Goal: Information Seeking & Learning: Learn about a topic

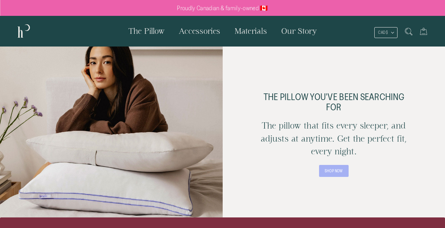
click at [156, 32] on span "The Pillow" at bounding box center [146, 30] width 36 height 9
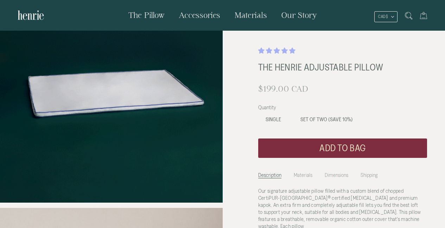
scroll to position [328, 0]
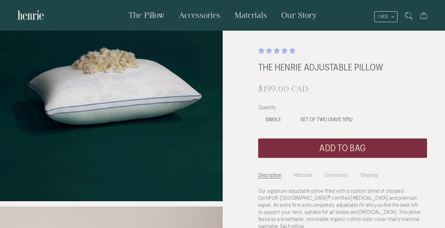
click at [250, 17] on span "Materials" at bounding box center [250, 15] width 33 height 9
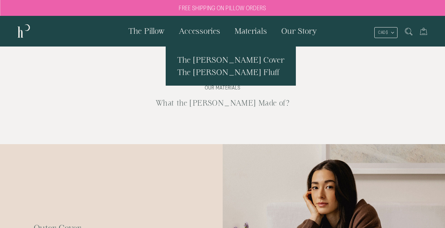
click at [223, 72] on span "The [PERSON_NAME] Fluff" at bounding box center [228, 72] width 102 height 9
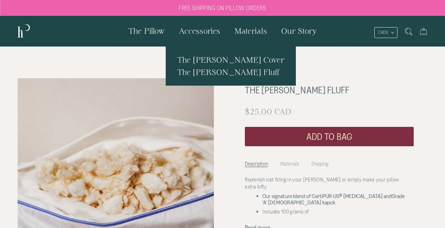
click at [227, 63] on span "The [PERSON_NAME] Cover" at bounding box center [230, 59] width 107 height 9
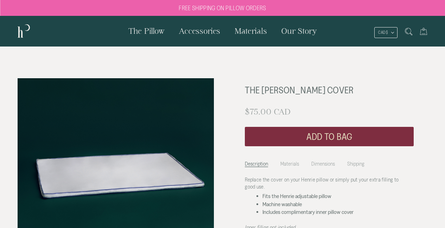
click at [144, 32] on span "The Pillow" at bounding box center [146, 30] width 36 height 9
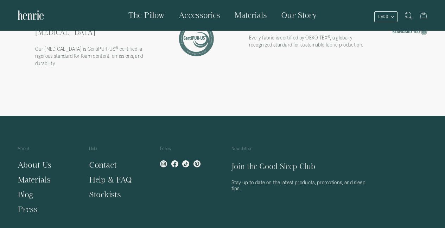
scroll to position [1827, 0]
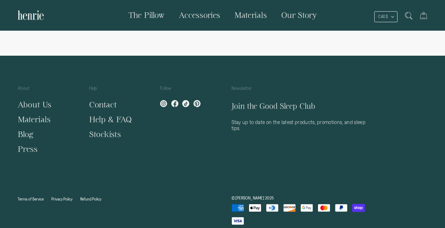
click at [106, 101] on link "Contact" at bounding box center [103, 104] width 28 height 9
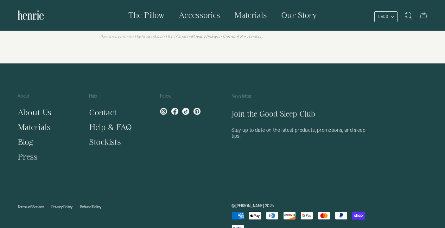
scroll to position [300, 0]
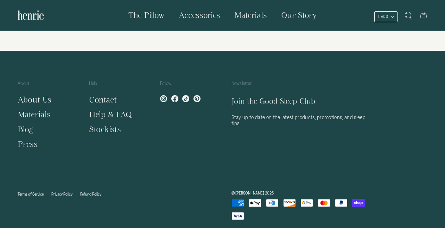
click at [122, 111] on link "Help & FAQ" at bounding box center [110, 114] width 43 height 9
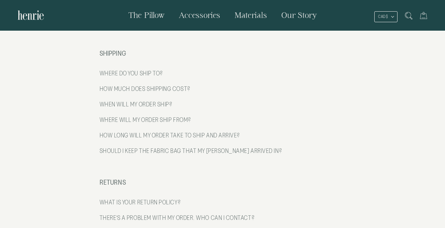
scroll to position [115, 0]
click at [161, 87] on h4 "HOW MUCH DOES SHIPPING COST?" at bounding box center [223, 88] width 246 height 16
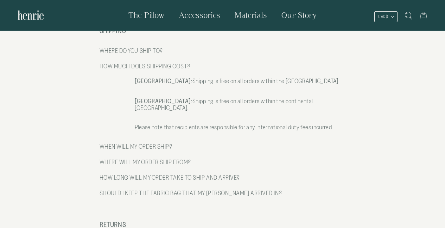
scroll to position [138, 0]
click at [161, 170] on h4 "HOW LONG WILL MY ORDER TAKE TO SHIP AND ARRIVE?" at bounding box center [223, 177] width 246 height 16
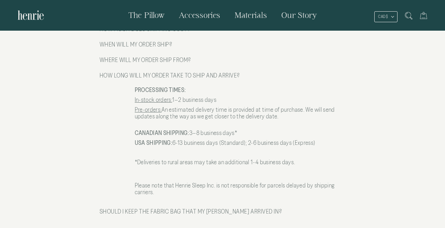
scroll to position [172, 0]
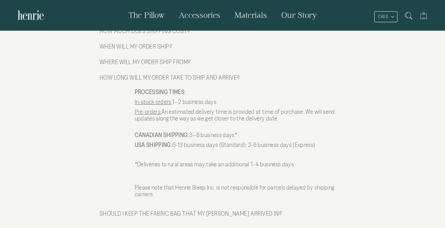
click at [290, 14] on span "Our Story" at bounding box center [299, 15] width 36 height 9
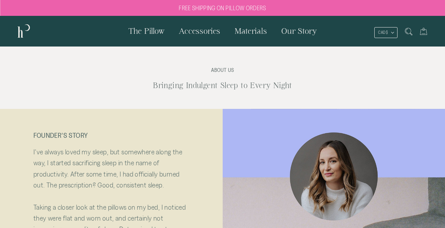
click at [248, 30] on span "Materials" at bounding box center [250, 30] width 33 height 9
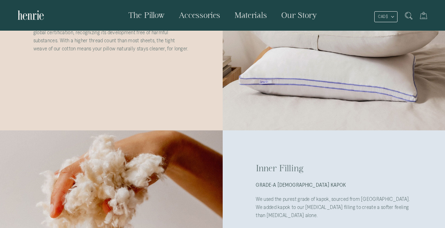
scroll to position [245, 0]
